Goal: Task Accomplishment & Management: Use online tool/utility

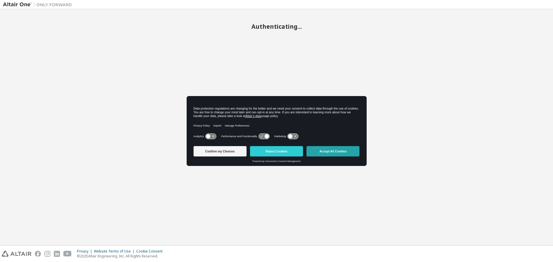
click at [338, 156] on button "Accept All Cookies" at bounding box center [332, 151] width 53 height 10
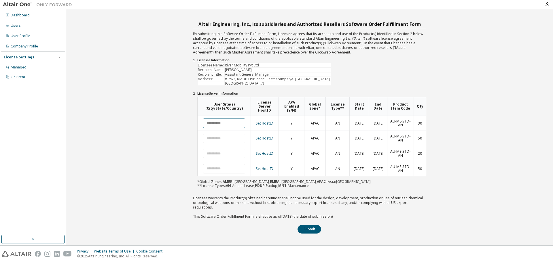
click at [213, 120] on input "text" at bounding box center [224, 124] width 42 height 10
click at [463, 110] on div "Altair Engineering, Inc., its subsidiaries and Authorized Resellers Software Or…" at bounding box center [309, 127] width 481 height 231
click at [266, 124] on link "Set HostID" at bounding box center [265, 123] width 18 height 5
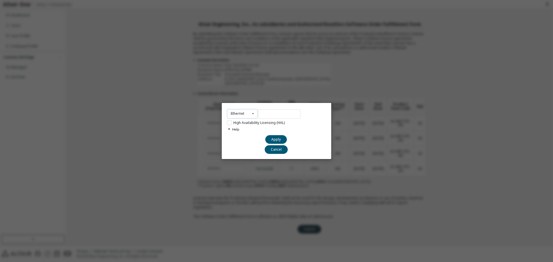
click at [250, 115] on icon at bounding box center [252, 113] width 7 height 9
click at [276, 113] on input "text" at bounding box center [279, 114] width 42 height 10
click at [237, 130] on div "Help" at bounding box center [276, 130] width 99 height 8
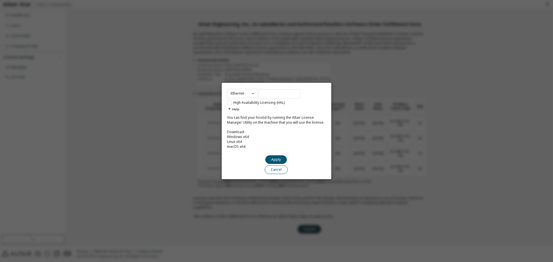
click at [280, 173] on button "Cancel" at bounding box center [276, 170] width 23 height 9
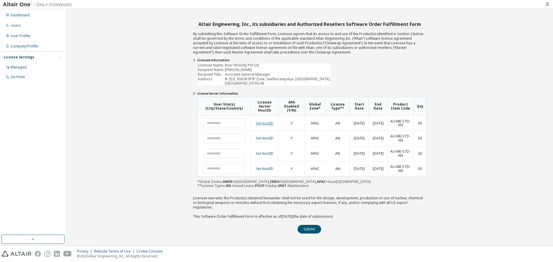
click at [264, 122] on link "Set HostID" at bounding box center [265, 123] width 18 height 5
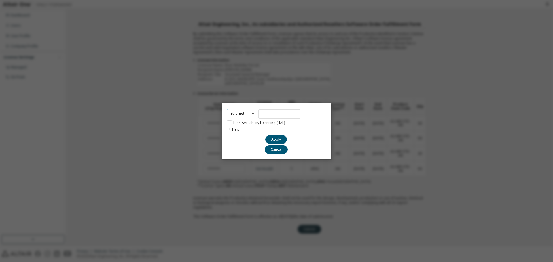
click at [251, 113] on icon at bounding box center [252, 113] width 7 height 9
click at [312, 193] on div "Ethernet Ethernet Dongle HardDisk Long High Availability Licensing (HAL) Help Y…" at bounding box center [276, 131] width 553 height 262
